Goal: Task Accomplishment & Management: Manage account settings

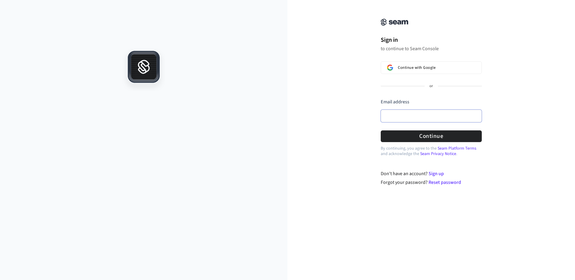
click at [397, 119] on input "Email address" at bounding box center [431, 116] width 101 height 13
click at [399, 115] on input "Email address" at bounding box center [431, 116] width 101 height 13
click at [408, 115] on input "Email address" at bounding box center [431, 116] width 101 height 13
click at [436, 115] on input "****" at bounding box center [431, 116] width 101 height 13
click at [443, 135] on button "Continue" at bounding box center [431, 137] width 101 height 12
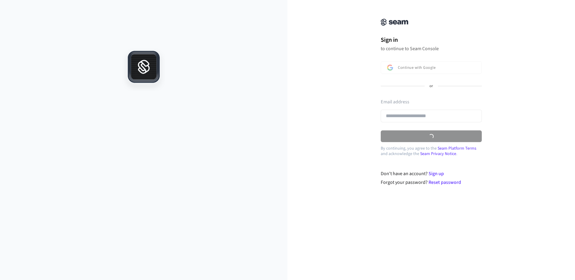
type input "**********"
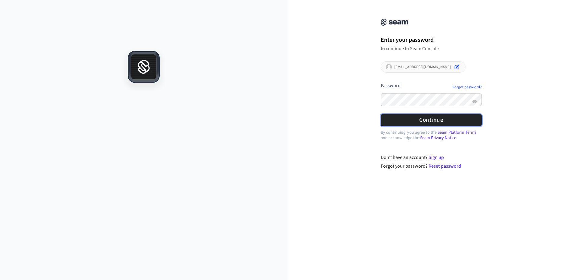
click at [434, 120] on button "Continue" at bounding box center [431, 120] width 101 height 12
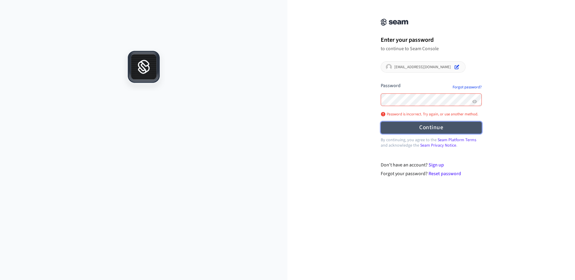
click at [432, 127] on button "Continue" at bounding box center [431, 128] width 101 height 12
click at [409, 107] on div at bounding box center [431, 102] width 101 height 16
click at [433, 126] on button "Continue" at bounding box center [431, 128] width 101 height 12
click at [451, 128] on button "Continue" at bounding box center [431, 128] width 101 height 12
click at [474, 103] on icon "Show password" at bounding box center [474, 101] width 5 height 3
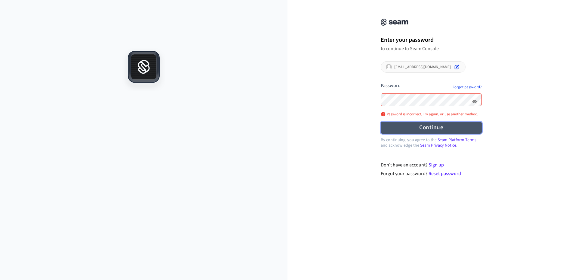
click at [417, 130] on button "Continue" at bounding box center [431, 128] width 101 height 12
click at [442, 125] on button "Continue" at bounding box center [431, 128] width 101 height 12
click at [448, 107] on div at bounding box center [431, 102] width 101 height 16
click at [448, 106] on div at bounding box center [431, 102] width 101 height 16
click at [523, 91] on div "**********" at bounding box center [432, 92] width 288 height 170
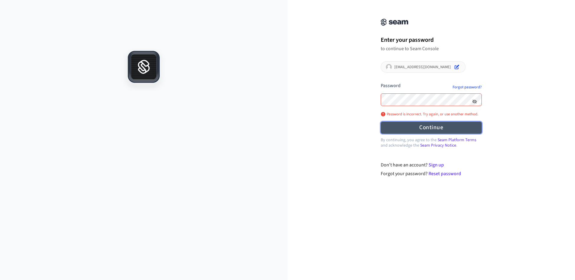
click at [436, 128] on button "Continue" at bounding box center [431, 128] width 101 height 12
click at [424, 67] on p "[EMAIL_ADDRESS][DOMAIN_NAME]" at bounding box center [422, 67] width 57 height 5
click at [423, 51] on p "to continue to Seam Console" at bounding box center [431, 49] width 101 height 6
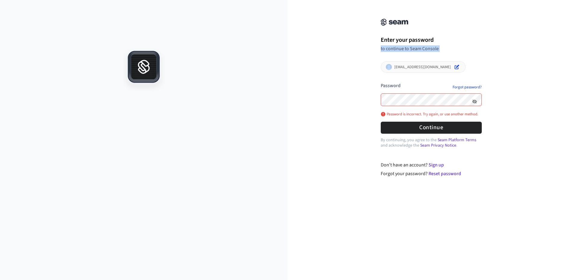
click at [423, 51] on p "to continue to Seam Console" at bounding box center [431, 49] width 101 height 6
click at [72, 22] on div "**********" at bounding box center [287, 140] width 575 height 280
click at [410, 63] on div "[EMAIL_ADDRESS][DOMAIN_NAME]" at bounding box center [423, 66] width 85 height 11
click at [410, 73] on div "**********" at bounding box center [431, 75] width 120 height 136
click at [410, 65] on p "[EMAIL_ADDRESS][DOMAIN_NAME]" at bounding box center [422, 67] width 57 height 5
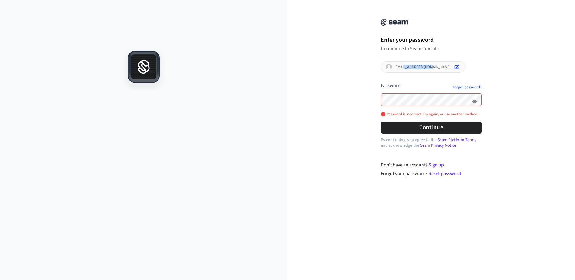
click at [410, 65] on p "[EMAIL_ADDRESS][DOMAIN_NAME]" at bounding box center [422, 67] width 57 height 5
